Goal: Check status: Check status

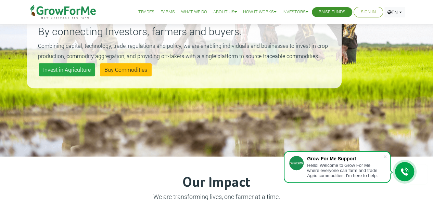
scroll to position [85, 0]
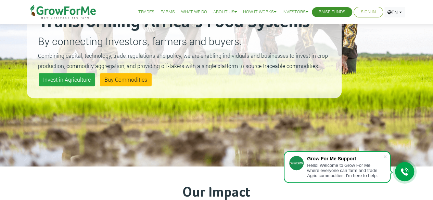
click at [364, 11] on link "Sign In" at bounding box center [367, 12] width 15 height 7
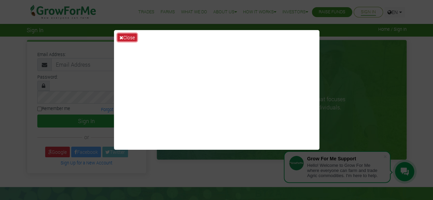
click at [130, 38] on button "Close" at bounding box center [126, 38] width 19 height 8
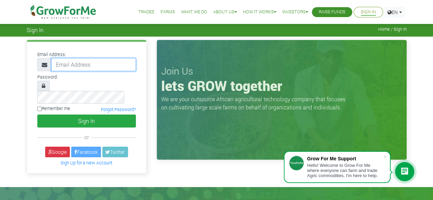
click at [89, 64] on input "email" at bounding box center [93, 64] width 84 height 13
type input "xeonsysitenterprise@gmail.com"
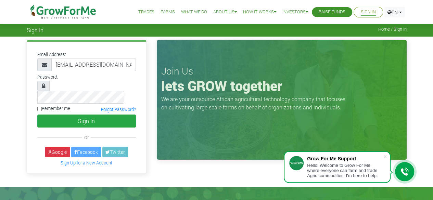
click at [56, 105] on label "Remember me" at bounding box center [53, 108] width 33 height 6
click at [42, 107] on input "Remember me" at bounding box center [39, 109] width 4 height 4
checkbox input "true"
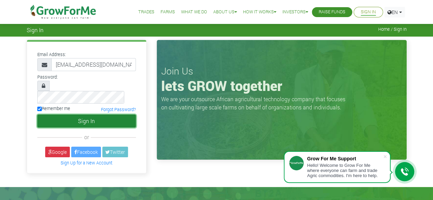
click at [78, 115] on button "Sign In" at bounding box center [86, 121] width 98 height 13
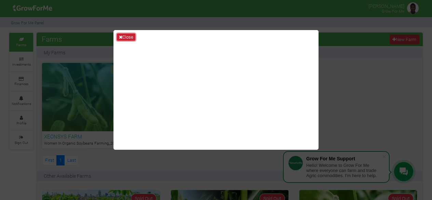
click at [128, 36] on button "Close" at bounding box center [126, 38] width 18 height 8
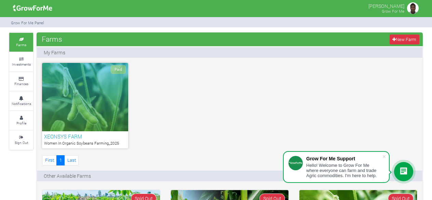
click at [101, 106] on div "Paid" at bounding box center [85, 97] width 86 height 68
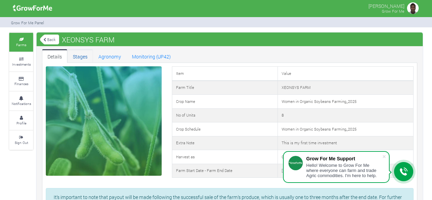
click at [81, 54] on link "Stages" at bounding box center [80, 56] width 26 height 14
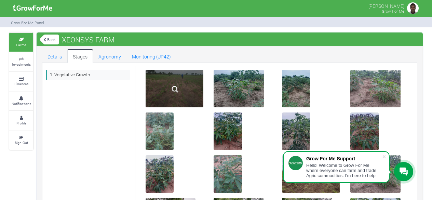
click at [190, 95] on div at bounding box center [175, 89] width 58 height 38
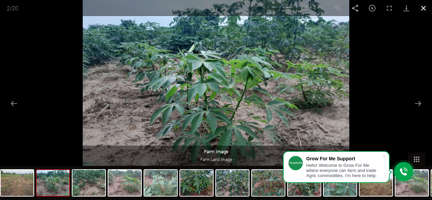
click at [422, 6] on button "Close gallery" at bounding box center [423, 8] width 17 height 16
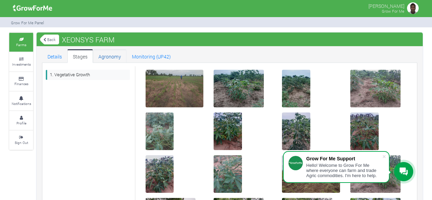
click at [115, 55] on link "Agronomy" at bounding box center [110, 56] width 34 height 14
click at [149, 57] on link "Monitoring (UP42)" at bounding box center [152, 56] width 50 height 14
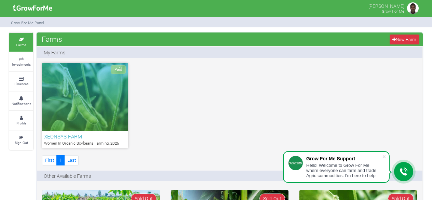
click at [104, 97] on div "Paid" at bounding box center [85, 97] width 86 height 68
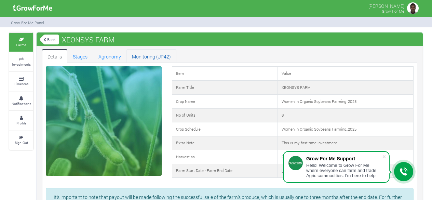
click at [163, 53] on link "Monitoring (UP42)" at bounding box center [152, 56] width 50 height 14
click at [23, 64] on small "Investments" at bounding box center [21, 64] width 19 height 5
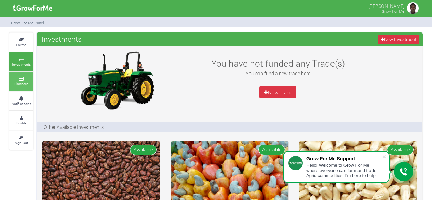
click at [22, 82] on small "Finances" at bounding box center [21, 83] width 14 height 5
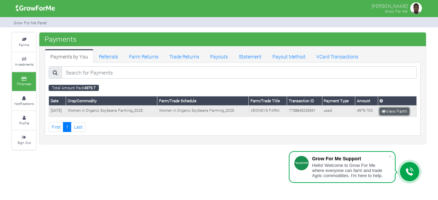
click at [393, 109] on link "View Farm" at bounding box center [394, 112] width 30 height 8
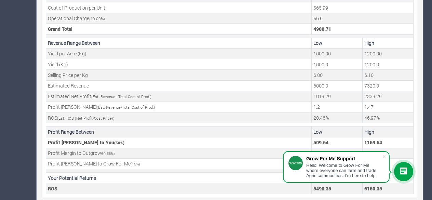
scroll to position [292, 0]
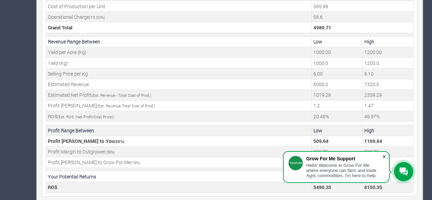
click at [385, 155] on span at bounding box center [384, 156] width 7 height 7
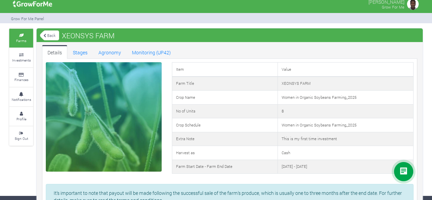
scroll to position [0, 0]
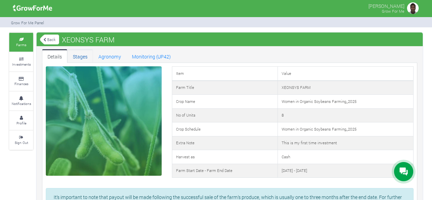
click at [76, 55] on link "Stages" at bounding box center [80, 56] width 26 height 14
